Goal: Obtain resource: Download file/media

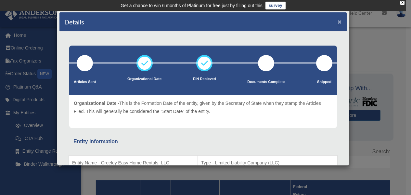
click at [338, 21] on button "×" at bounding box center [340, 21] width 4 height 7
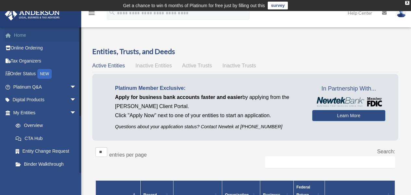
click at [20, 33] on link "Home" at bounding box center [46, 35] width 82 height 13
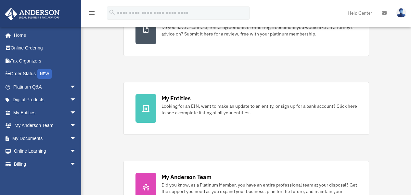
scroll to position [163, 0]
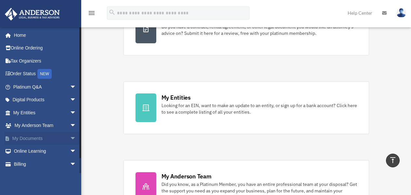
click at [38, 138] on link "My Documents arrow_drop_down" at bounding box center [46, 138] width 82 height 13
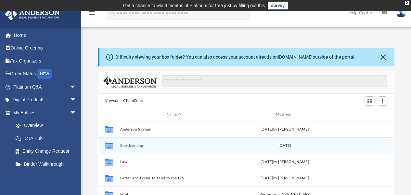
scroll to position [33, 0]
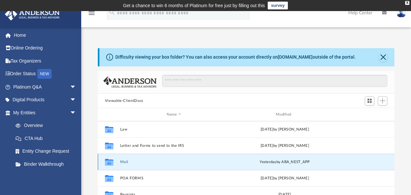
click at [123, 162] on button "Mail" at bounding box center [174, 162] width 108 height 4
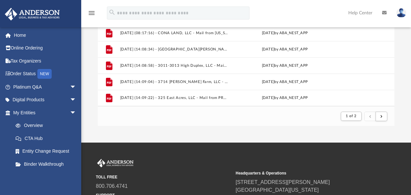
scroll to position [130, 0]
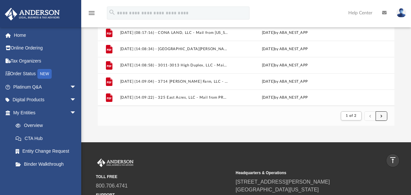
click at [380, 118] on button "submit" at bounding box center [382, 115] width 12 height 9
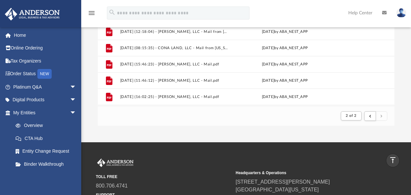
scroll to position [80, 0]
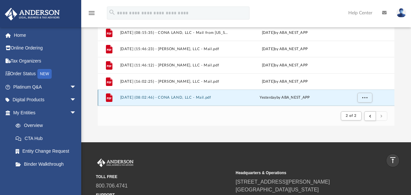
click at [175, 99] on button "2025.09.29 (08:02:46) - CONA LAND, LLC - Mail.pdf" at bounding box center [174, 98] width 108 height 4
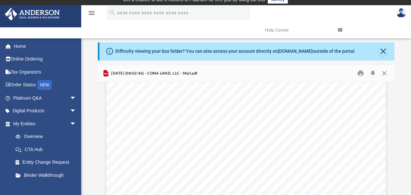
scroll to position [103, 0]
click at [360, 72] on button "Print" at bounding box center [360, 73] width 13 height 10
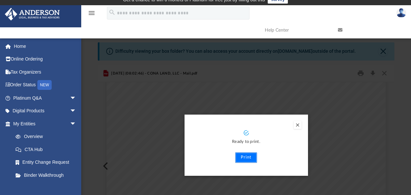
click at [244, 158] on button "Print" at bounding box center [246, 157] width 22 height 10
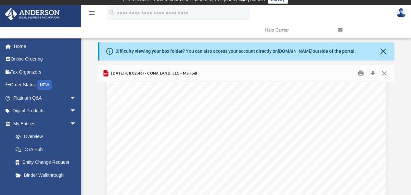
scroll to position [130, 0]
click at [183, 131] on div "Page 1" at bounding box center [246, 136] width 279 height 359
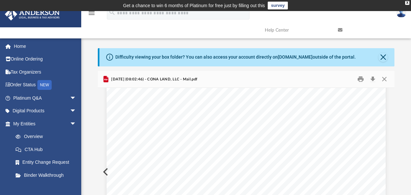
scroll to position [0, 0]
drag, startPoint x: 385, startPoint y: 82, endPoint x: 369, endPoint y: 82, distance: 15.9
click at [385, 82] on button "Close" at bounding box center [385, 79] width 12 height 10
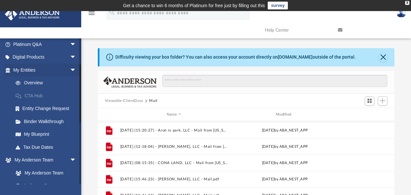
scroll to position [65, 0]
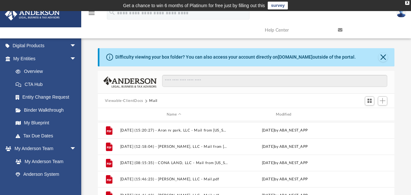
click at [111, 100] on button "Viewable-ClientDocs" at bounding box center [124, 101] width 38 height 6
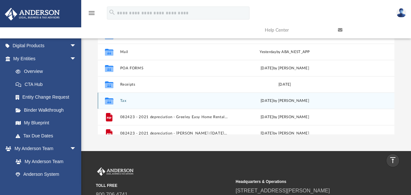
scroll to position [33, 0]
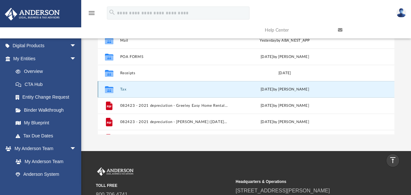
click at [122, 90] on button "Tax" at bounding box center [174, 89] width 108 height 4
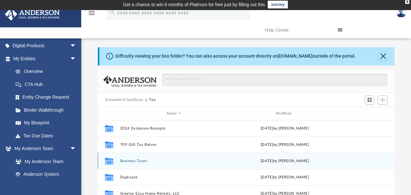
scroll to position [0, 0]
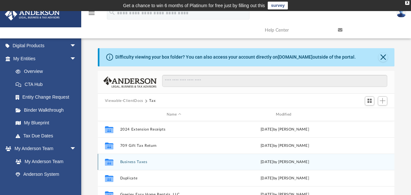
click at [131, 161] on button "Business Taxes" at bounding box center [174, 162] width 108 height 4
click at [136, 162] on button "CONA LAND, LLC" at bounding box center [174, 162] width 108 height 4
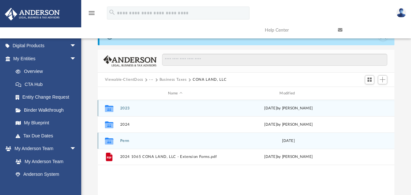
scroll to position [33, 0]
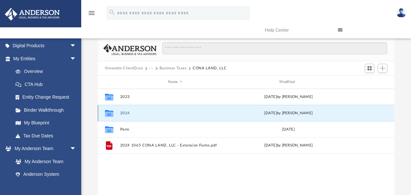
click at [127, 112] on button "2024" at bounding box center [175, 113] width 111 height 4
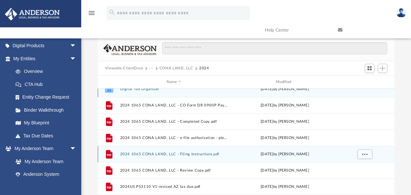
scroll to position [12, 0]
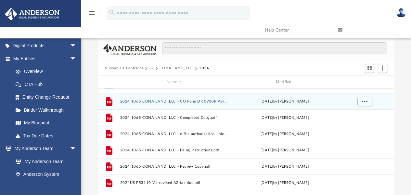
click at [195, 101] on button "2024 1065 CONA LAND, LLC - CO Form DR 0900P Payment Voucher.pdf" at bounding box center [174, 101] width 108 height 4
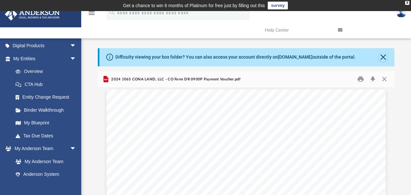
scroll to position [0, 0]
click at [383, 79] on button "Close" at bounding box center [385, 79] width 12 height 10
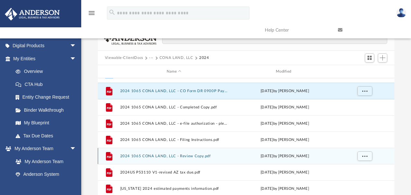
scroll to position [33, 0]
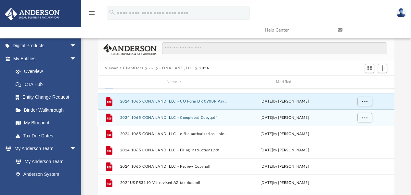
click at [192, 117] on button "2024 1065 CONA LAND, LLC - Completed Copy.pdf" at bounding box center [174, 117] width 108 height 4
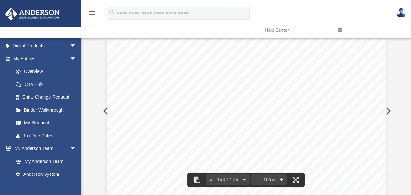
scroll to position [56828, 0]
